Goal: Task Accomplishment & Management: Use online tool/utility

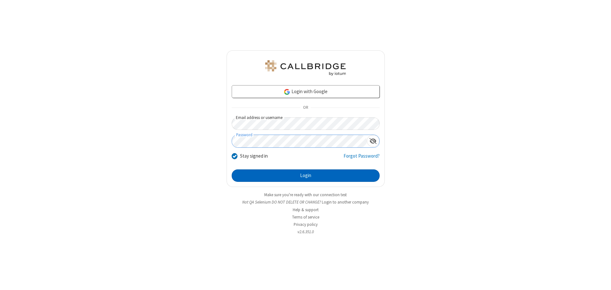
click at [305, 176] on button "Login" at bounding box center [306, 176] width 148 height 13
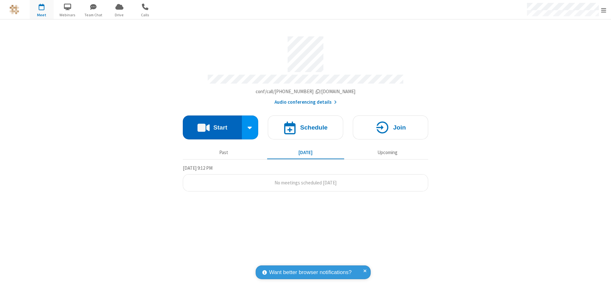
click at [212, 125] on button "Start" at bounding box center [212, 128] width 59 height 24
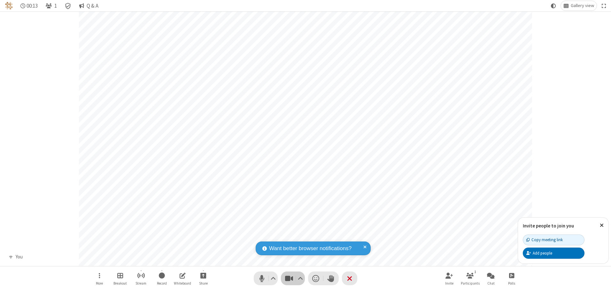
click at [289, 279] on span "Stop video (Alt+V)" at bounding box center [289, 278] width 10 height 9
click at [289, 279] on span "Start video (Alt+V)" at bounding box center [289, 278] width 10 height 9
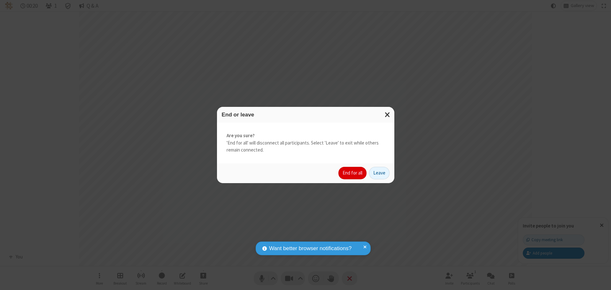
click at [353, 173] on button "End for all" at bounding box center [352, 173] width 28 height 13
